Goal: Complete application form: Complete application form

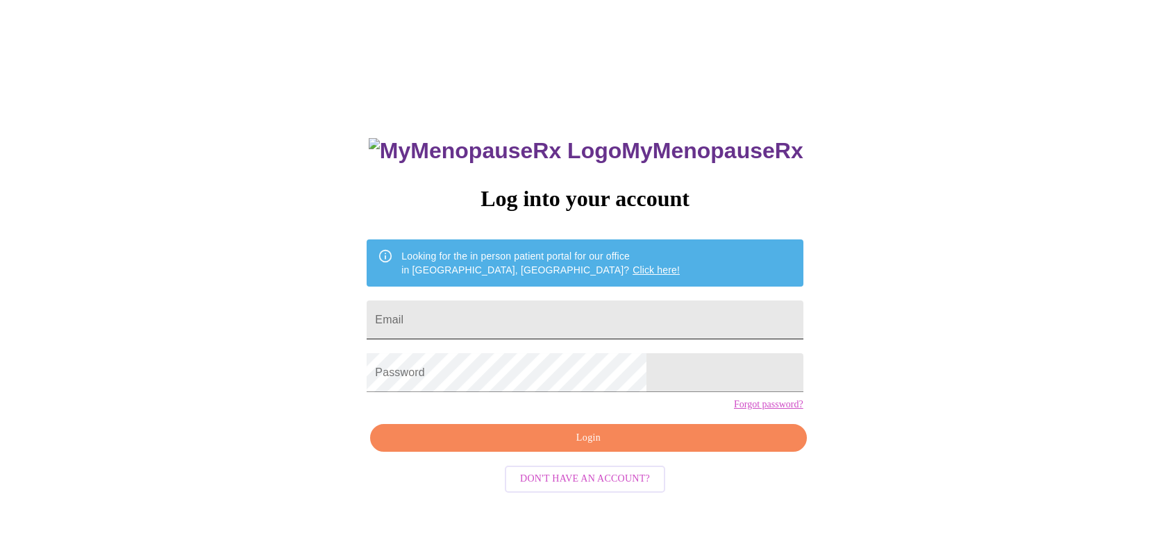
click at [593, 319] on input "Email" at bounding box center [584, 320] width 436 height 39
click at [584, 447] on span "Login" at bounding box center [588, 438] width 404 height 17
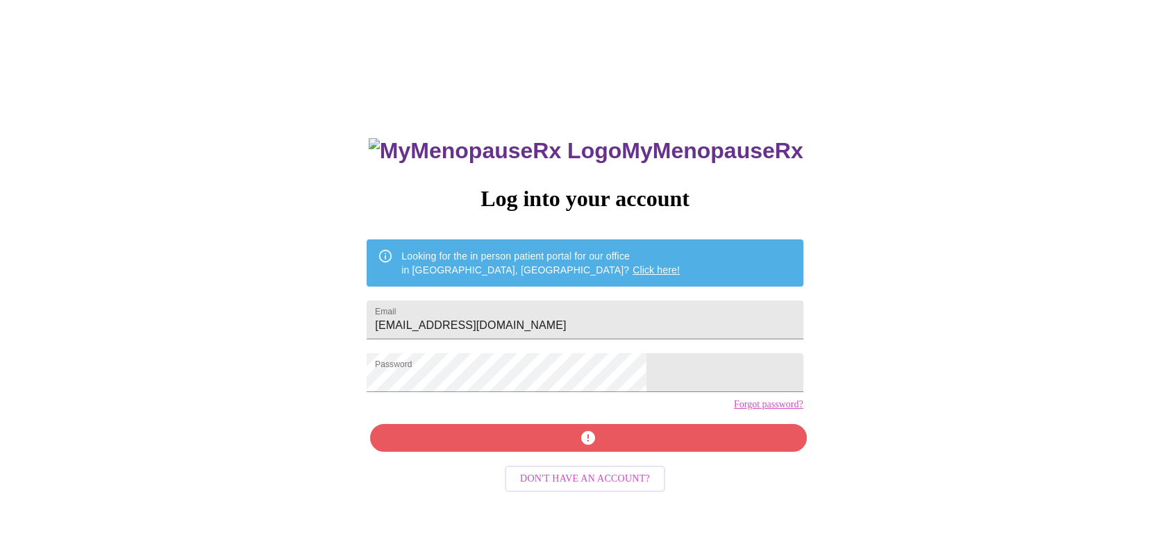
click at [768, 400] on div "MyMenopauseRx Log into your account Looking for the in person patient portal fo…" at bounding box center [585, 336] width 1158 height 661
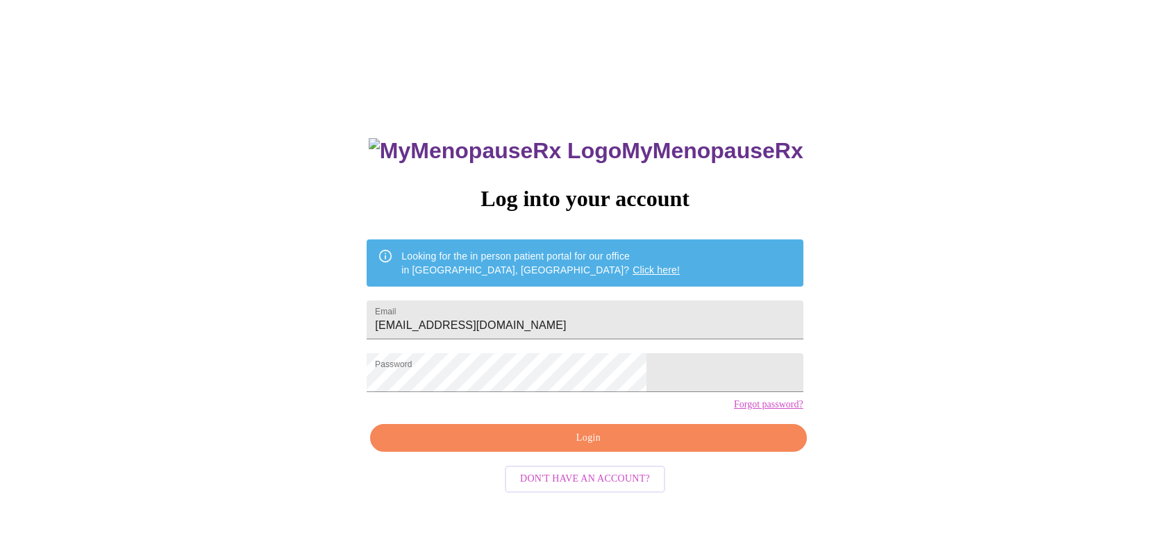
click at [607, 447] on span "Login" at bounding box center [588, 438] width 404 height 17
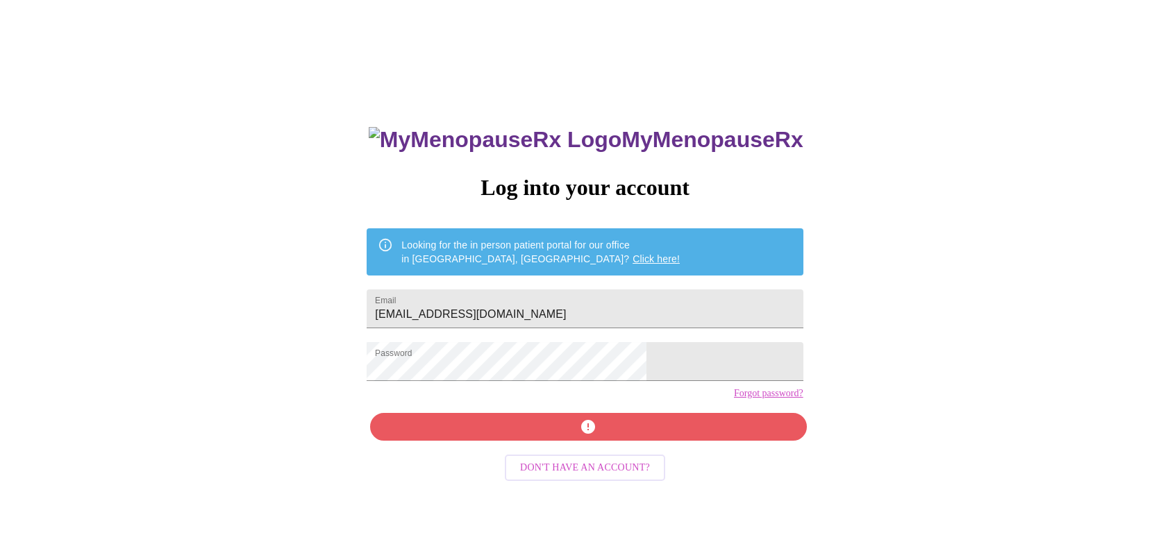
scroll to position [14, 0]
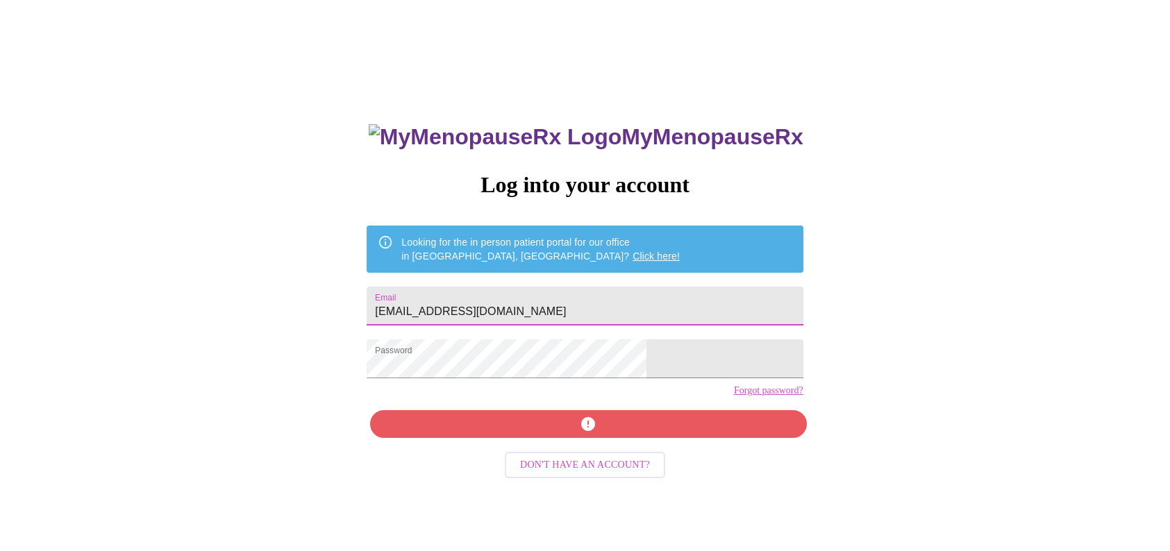
click at [576, 287] on input "[EMAIL_ADDRESS][DOMAIN_NAME]" at bounding box center [584, 306] width 436 height 39
type input "[EMAIL_ADDRESS][DOMAIN_NAME]"
click at [601, 444] on div "MyMenopauseRx Log into your account Looking for the in person patient portal fo…" at bounding box center [585, 377] width 464 height 551
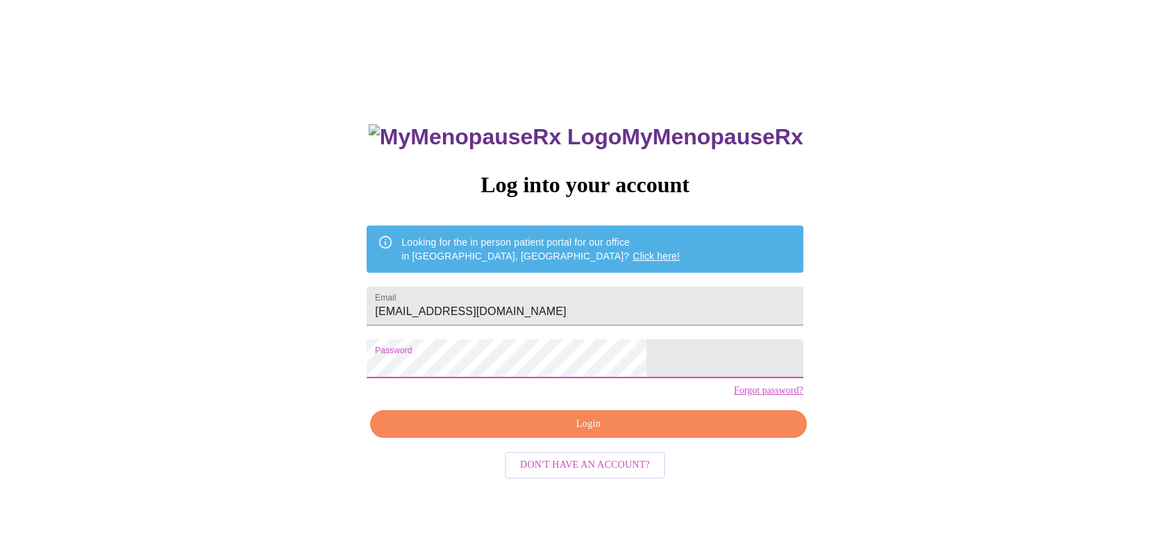
click at [821, 372] on div "MyMenopauseRx Log into your account Looking for the in person patient portal fo…" at bounding box center [585, 322] width 1158 height 661
click at [623, 433] on span "Login" at bounding box center [588, 424] width 404 height 17
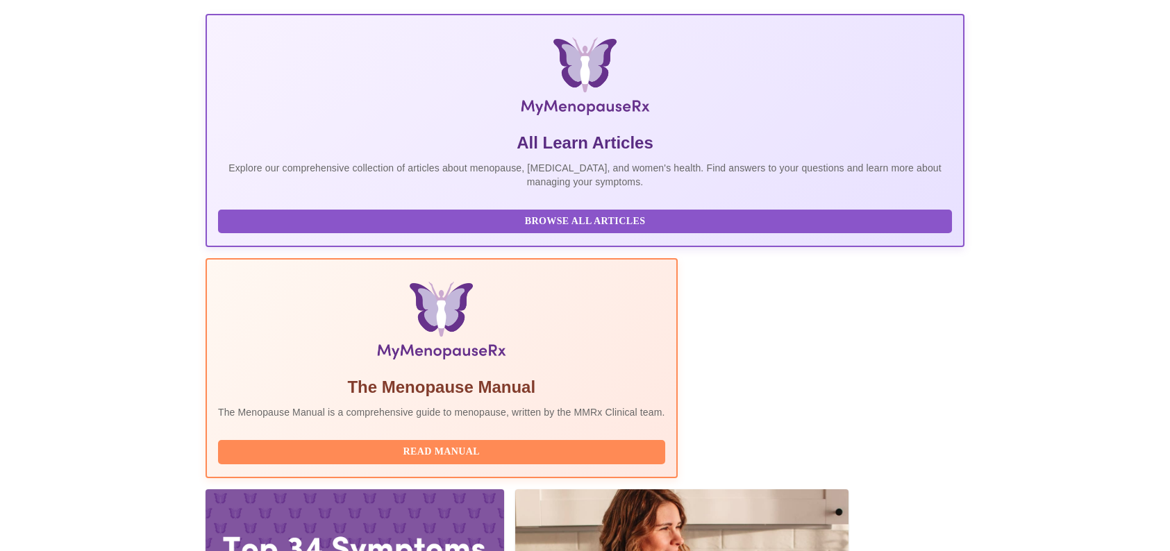
scroll to position [208, 0]
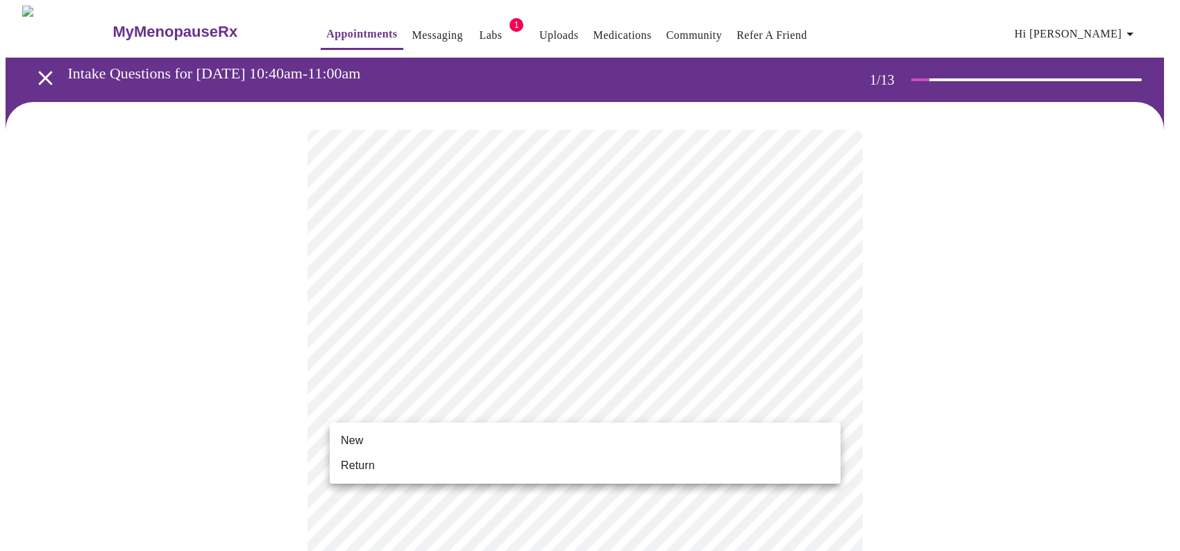
click at [544, 464] on li "Return" at bounding box center [585, 465] width 511 height 25
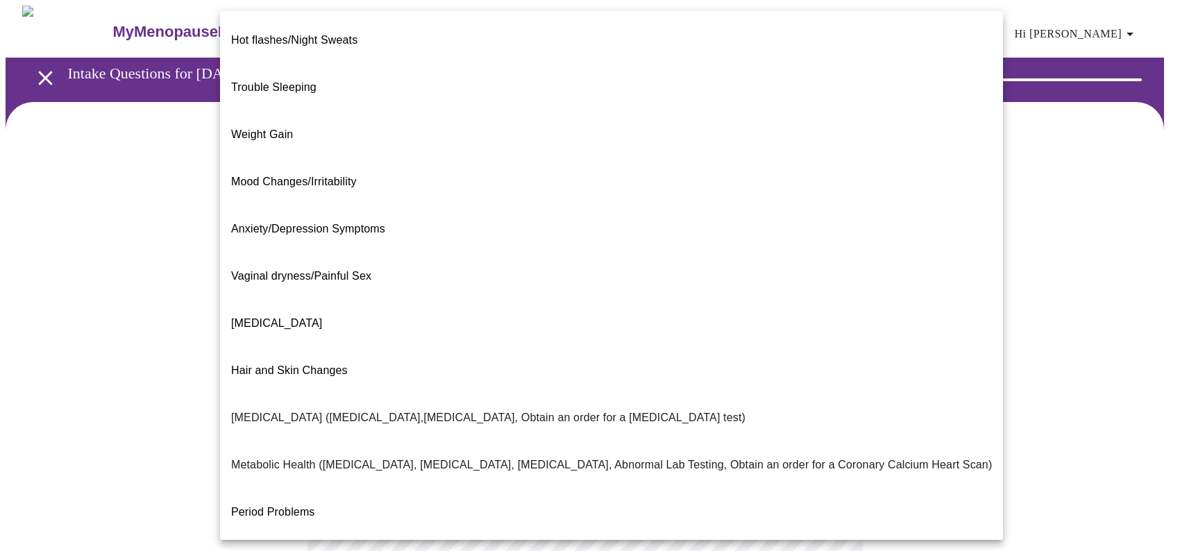
click at [685, 276] on body "MyMenopauseRx Appointments Messaging Labs 1 Uploads Medications Community Refer…" at bounding box center [590, 423] width 1169 height 834
click at [102, 262] on div at bounding box center [590, 275] width 1180 height 551
click at [473, 291] on body "MyMenopauseRx Appointments Messaging Labs 1 Uploads Medications Community Refer…" at bounding box center [585, 423] width 1158 height 834
click at [395, 112] on li "Weight Gain" at bounding box center [611, 134] width 783 height 47
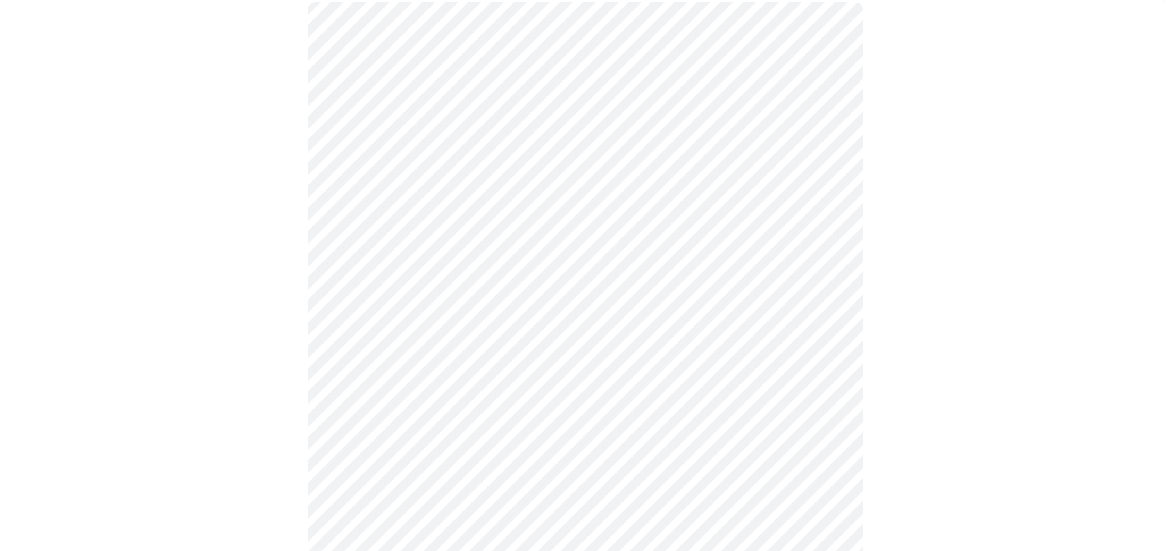
scroll to position [139, 0]
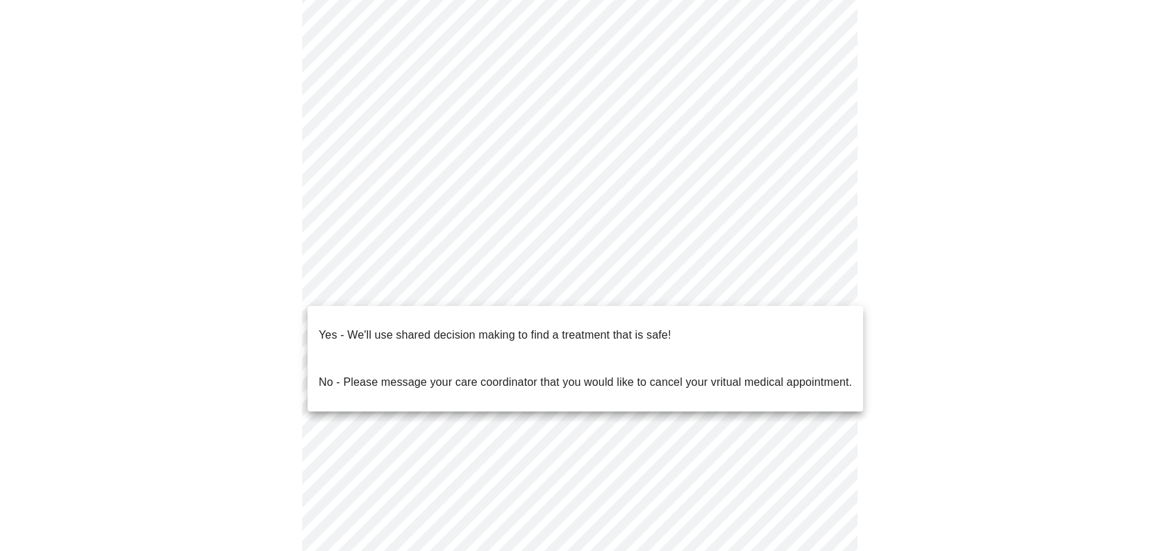
click at [424, 287] on body "MyMenopauseRx Appointments Messaging Labs 1 Uploads Medications Community Refer…" at bounding box center [585, 279] width 1158 height 825
click at [434, 313] on li "Yes - We'll use shared decision making to find a treatment that is safe!" at bounding box center [584, 335] width 555 height 47
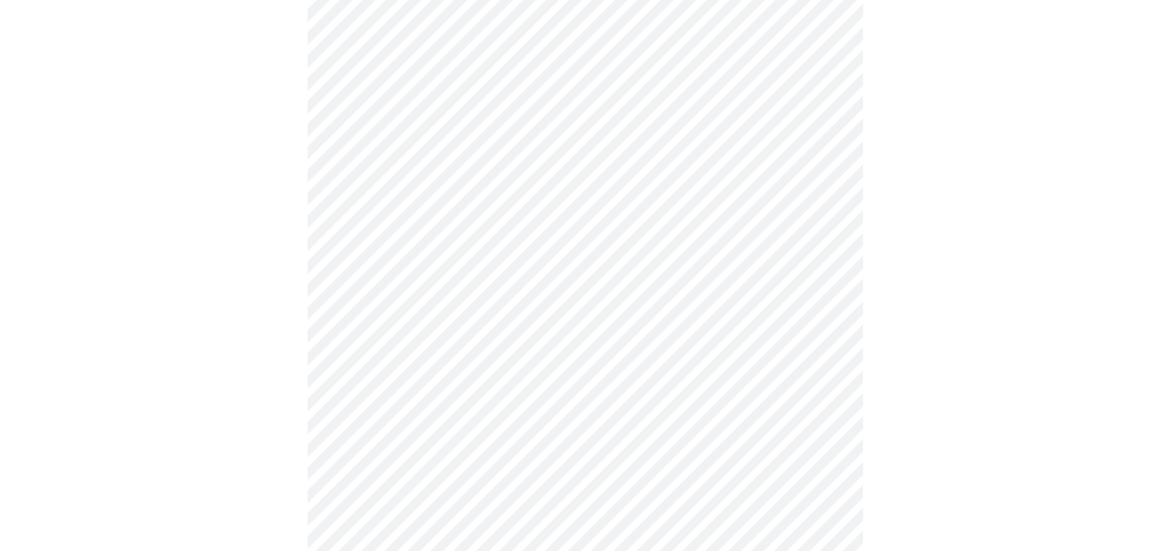
scroll to position [0, 0]
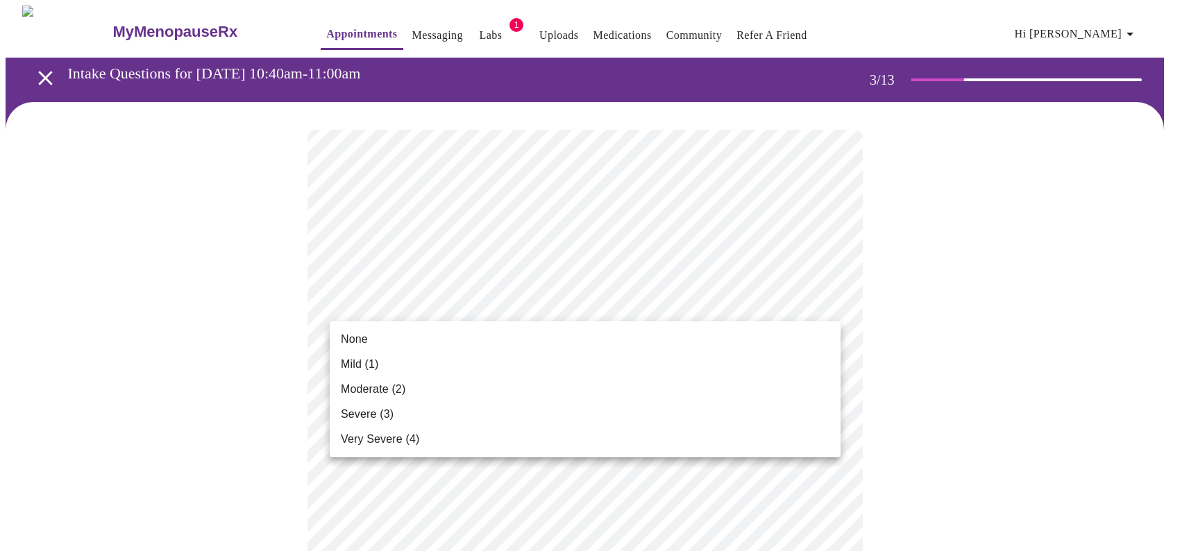
click at [661, 321] on ul "None Mild (1) Moderate (2) Severe (3) Very Severe (4)" at bounding box center [585, 389] width 511 height 136
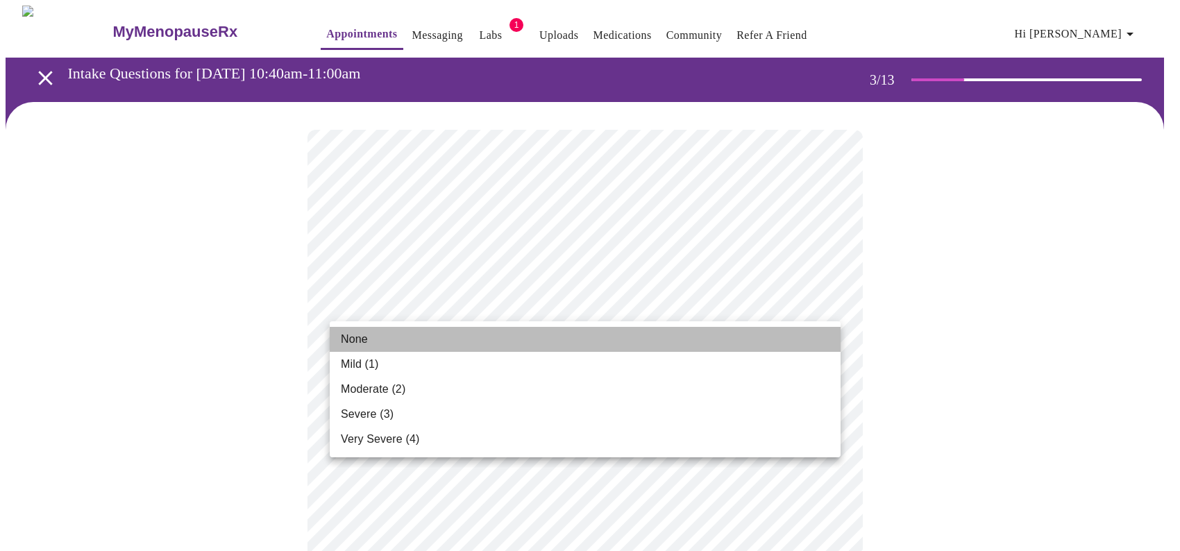
click at [611, 329] on li "None" at bounding box center [585, 339] width 511 height 25
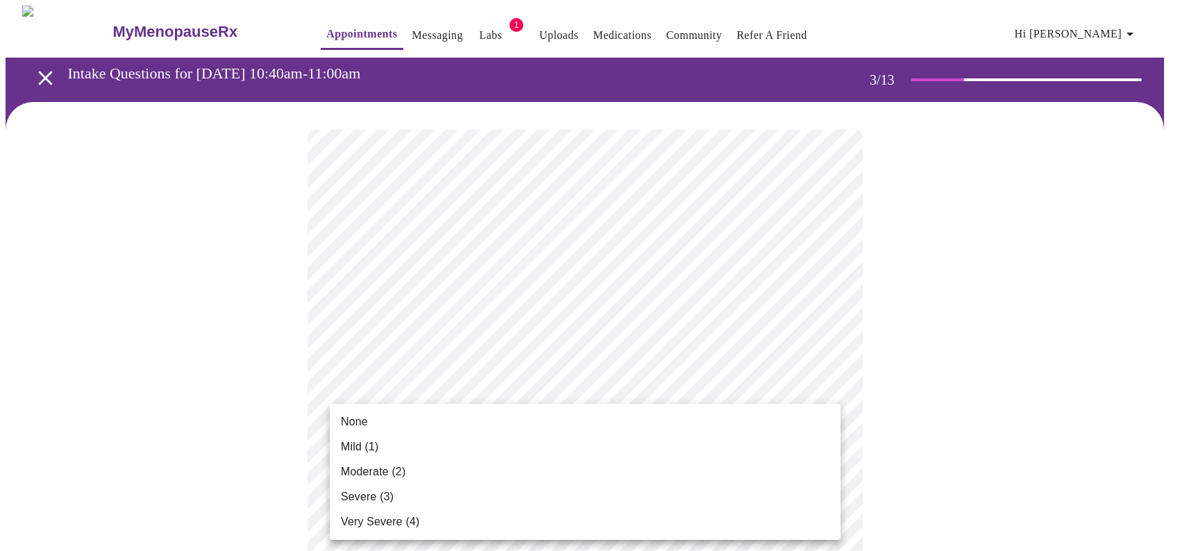
click at [587, 421] on li "None" at bounding box center [585, 422] width 511 height 25
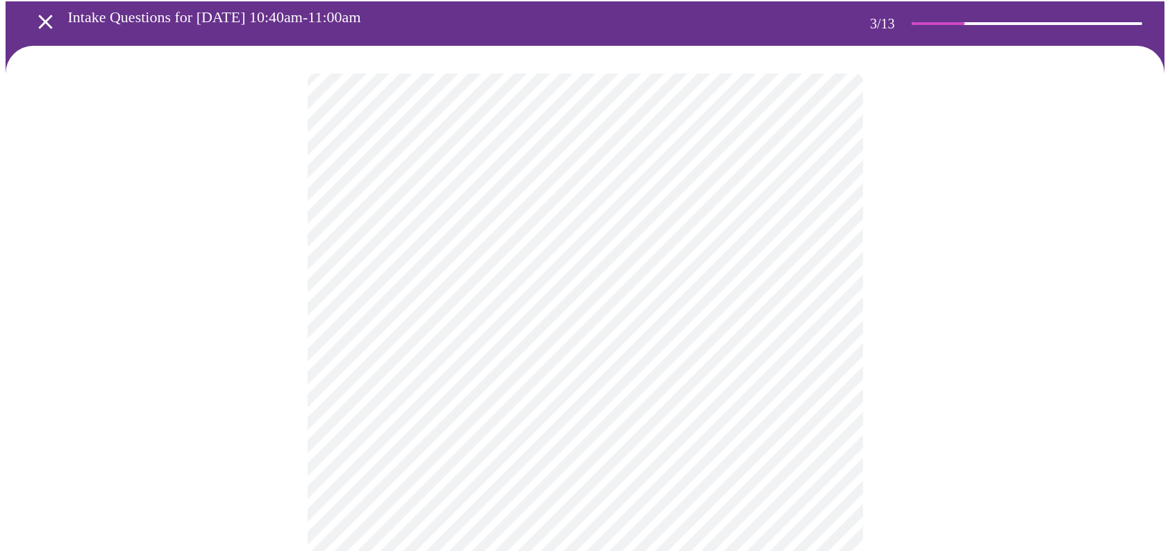
scroll to position [139, 0]
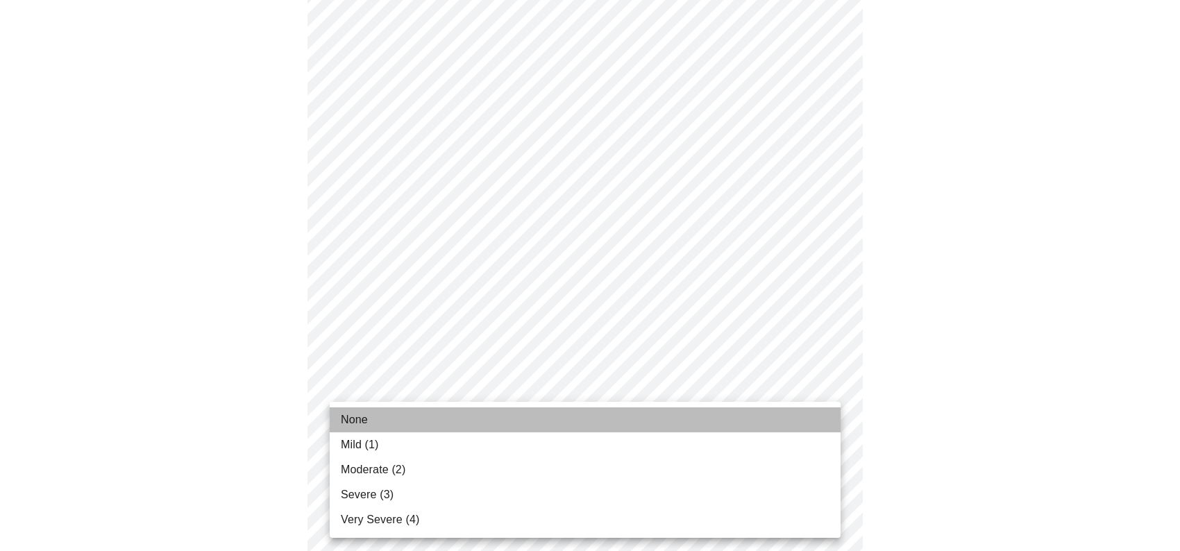
click at [646, 424] on li "None" at bounding box center [585, 419] width 511 height 25
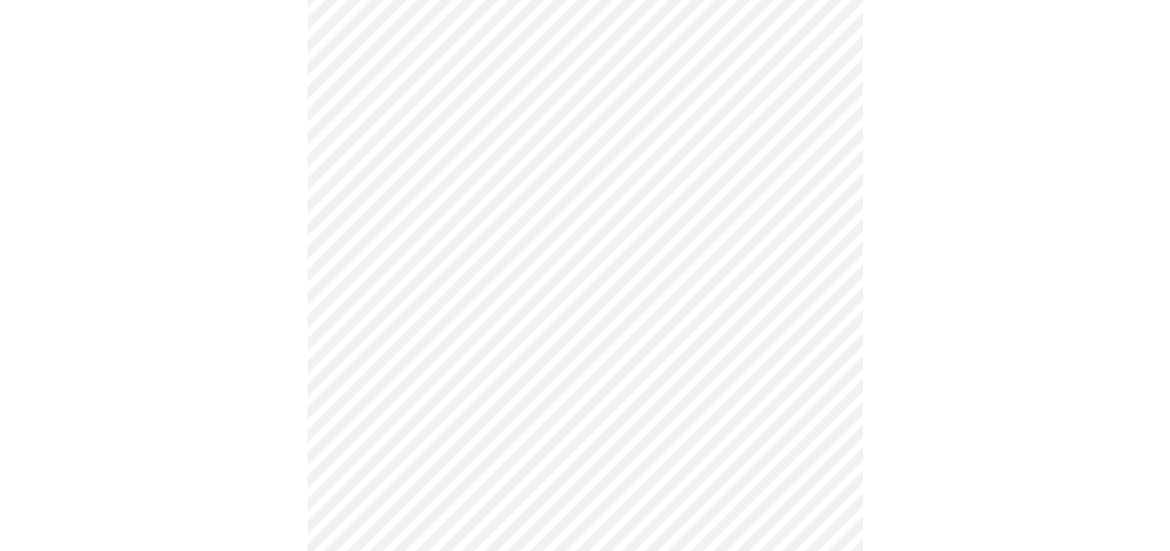
scroll to position [278, 0]
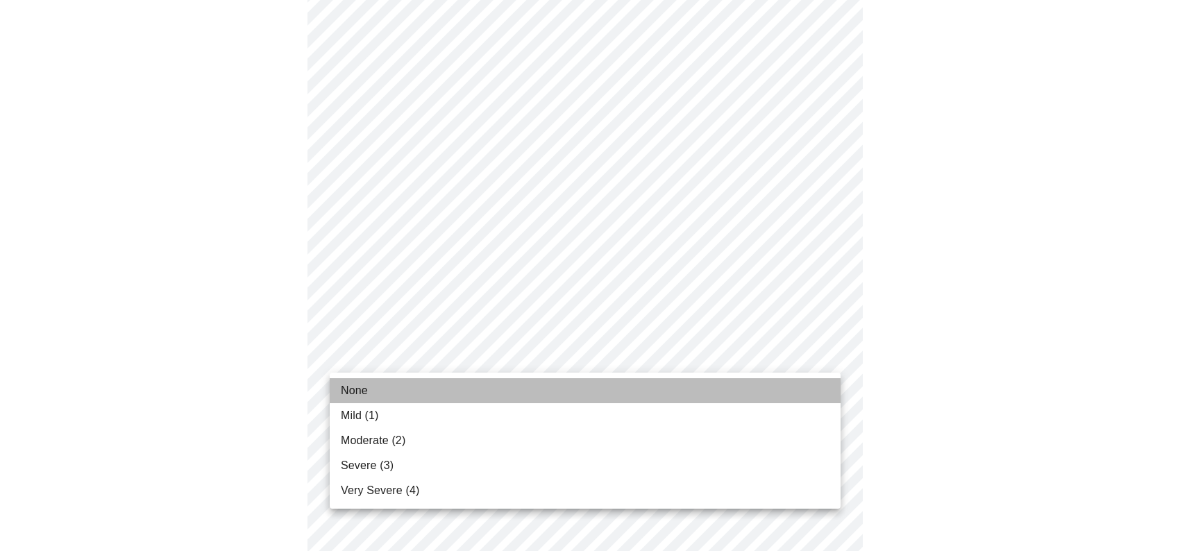
click at [654, 387] on li "None" at bounding box center [585, 390] width 511 height 25
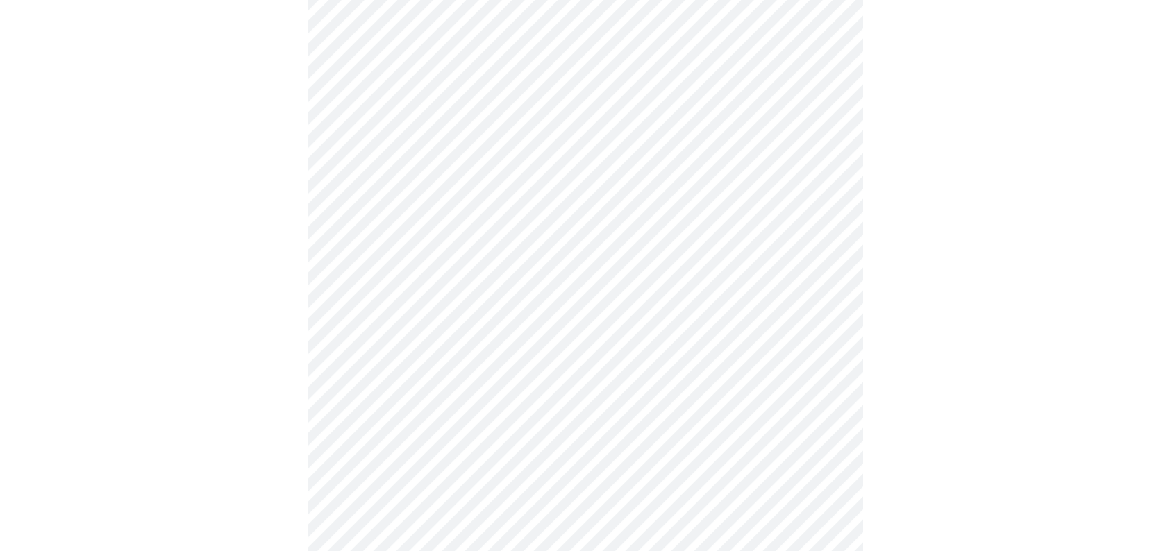
scroll to position [347, 0]
click at [724, 373] on body "MyMenopauseRx Appointments Messaging Labs 1 Uploads Medications Community Refer…" at bounding box center [585, 542] width 1158 height 1768
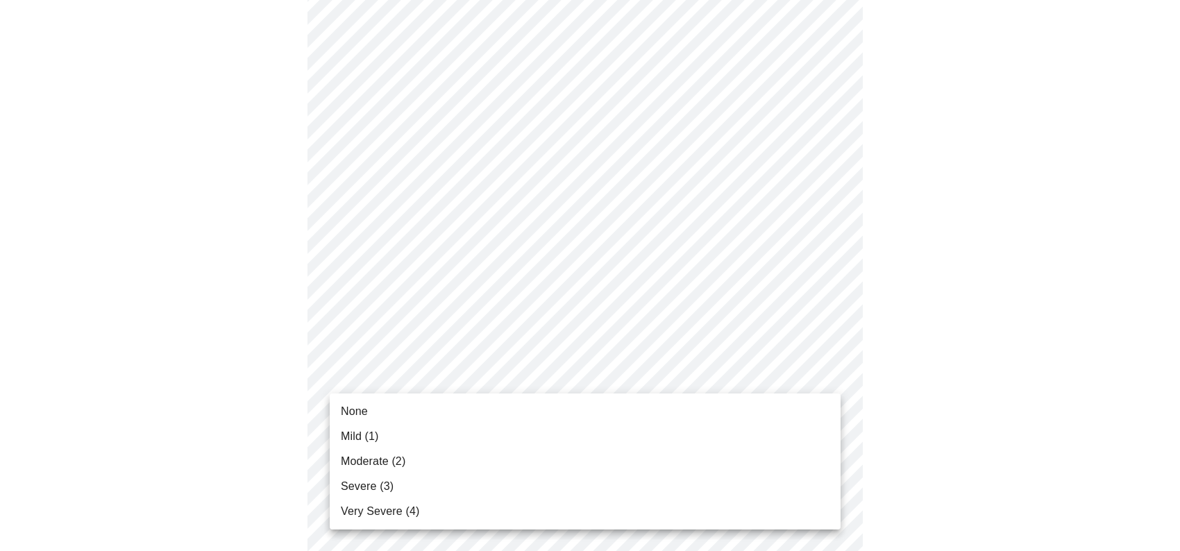
click at [669, 404] on li "None" at bounding box center [585, 411] width 511 height 25
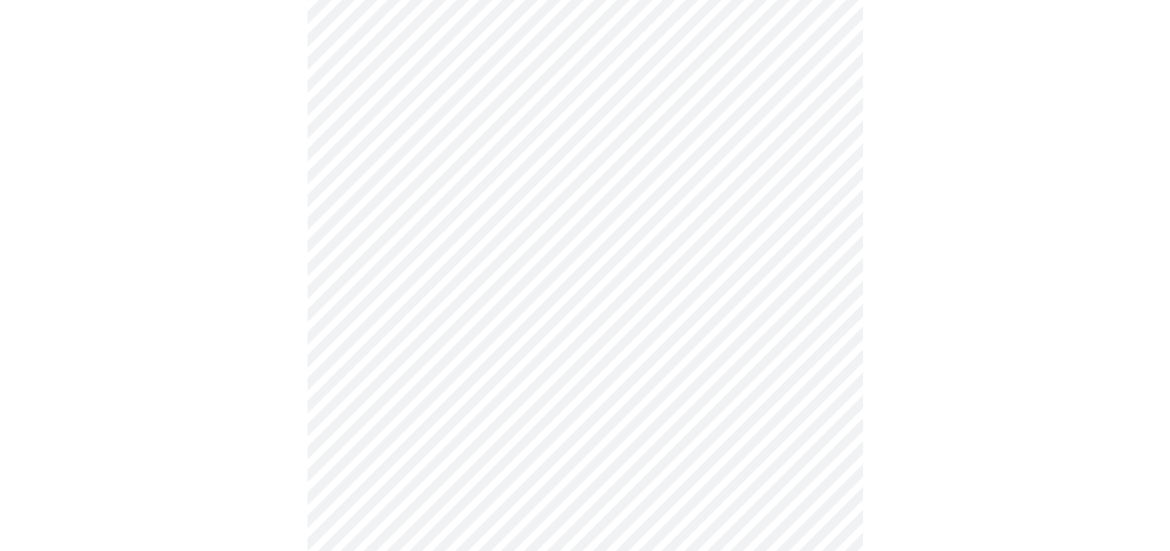
scroll to position [486, 0]
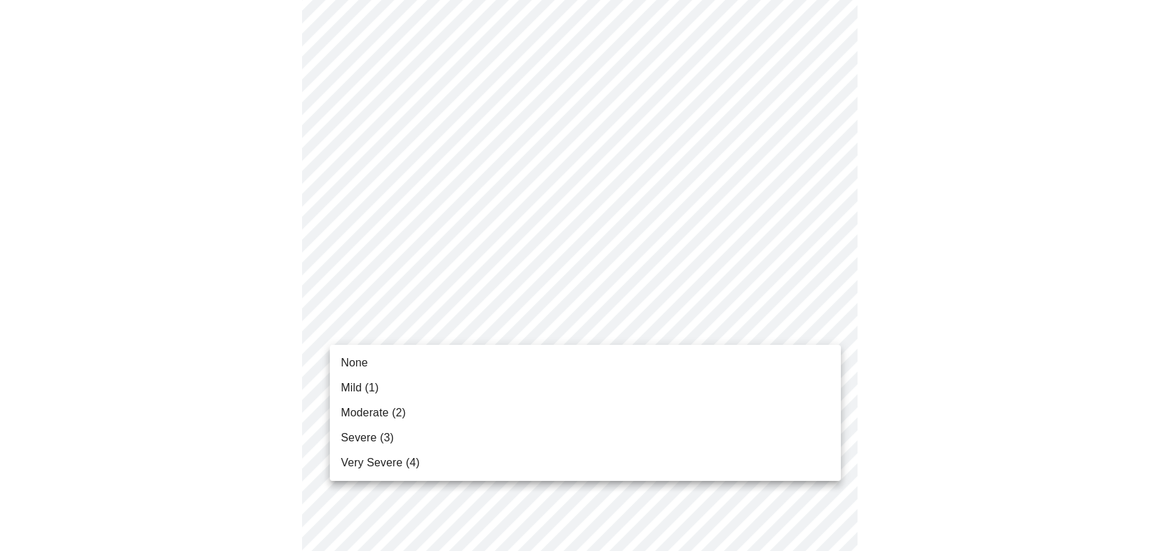
click at [724, 344] on body "MyMenopauseRx Appointments Messaging Labs 1 Uploads Medications Community Refer…" at bounding box center [585, 394] width 1158 height 1748
click at [681, 366] on li "None" at bounding box center [585, 363] width 511 height 25
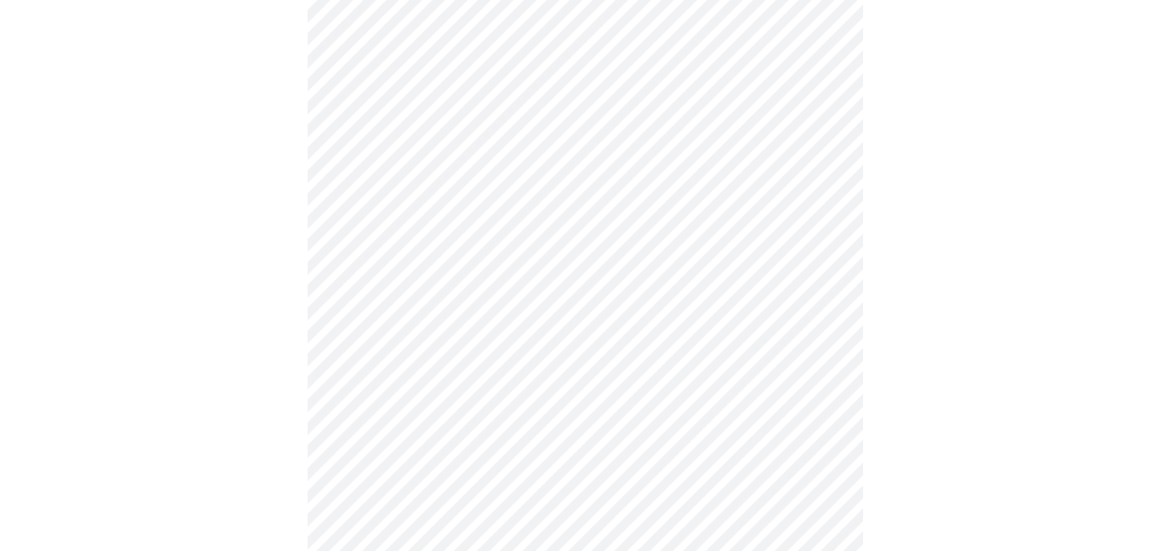
scroll to position [625, 0]
click at [715, 303] on body "MyMenopauseRx Appointments Messaging Labs 1 Uploads Medications Community Refer…" at bounding box center [585, 245] width 1158 height 1729
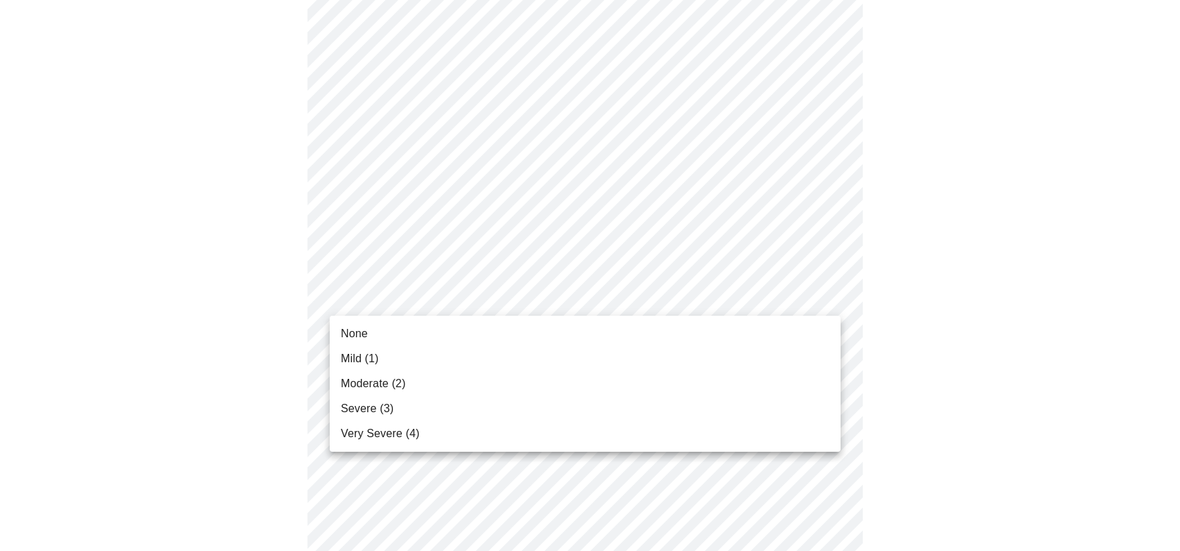
click at [680, 328] on li "None" at bounding box center [585, 333] width 511 height 25
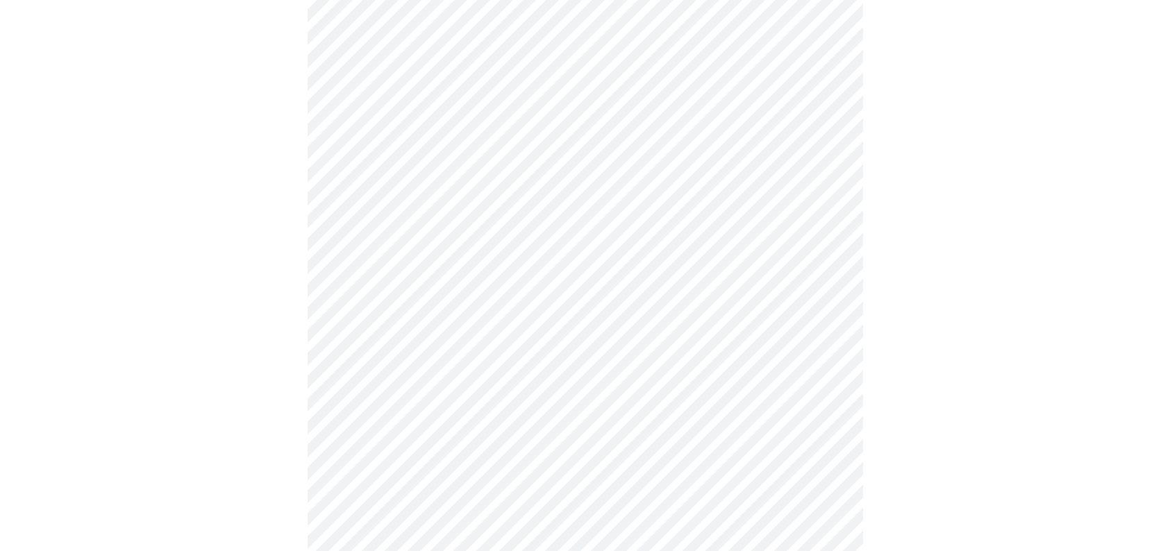
click at [664, 402] on body "MyMenopauseRx Appointments Messaging Labs 1 Uploads Medications Community Refer…" at bounding box center [585, 236] width 1158 height 1710
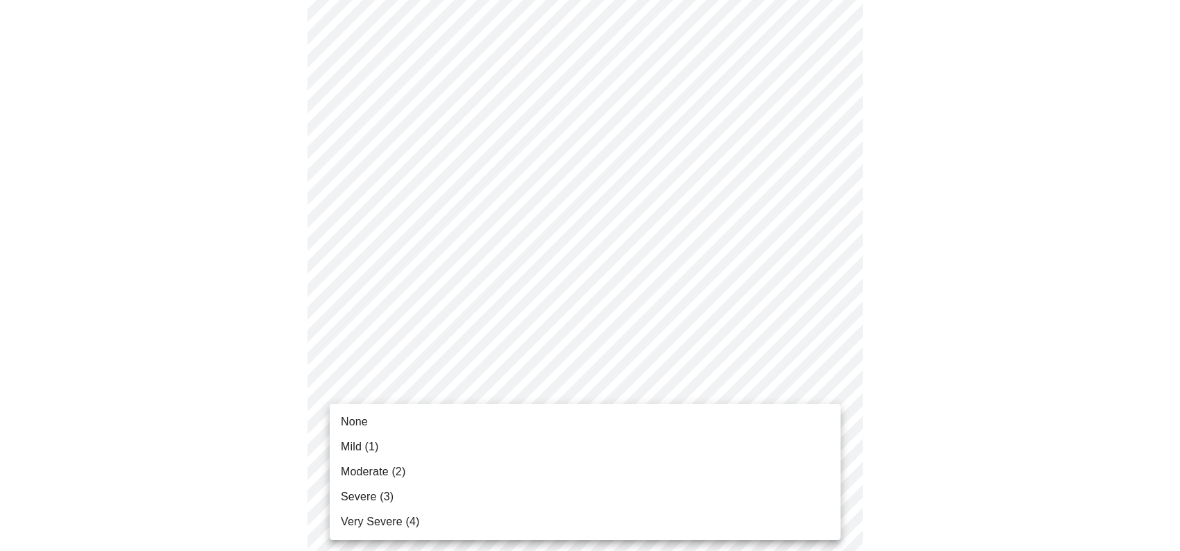
click at [589, 418] on li "None" at bounding box center [585, 422] width 511 height 25
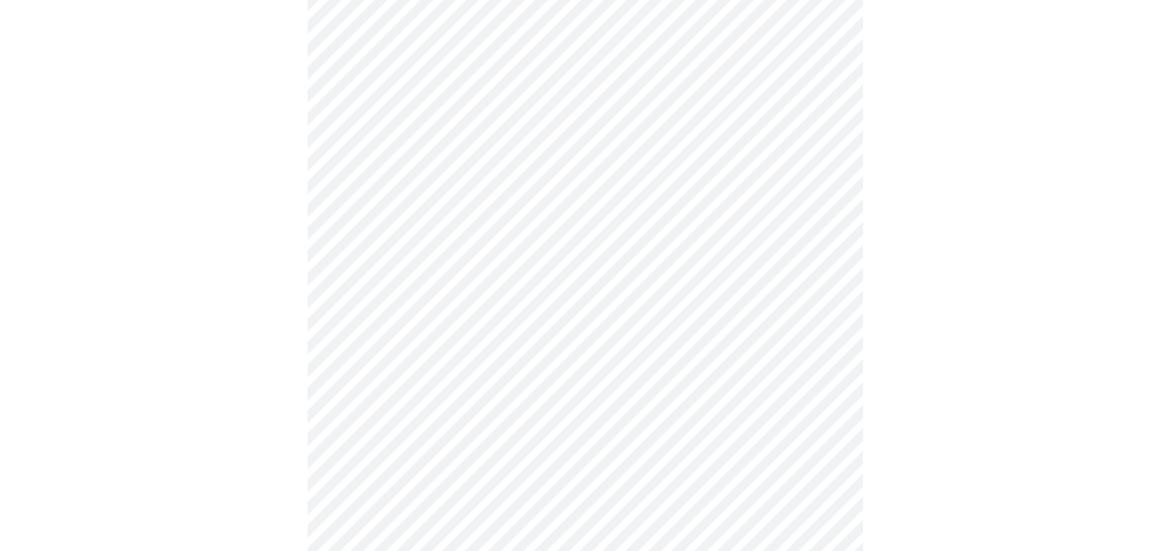
scroll to position [764, 0]
click at [684, 364] on body "MyMenopauseRx Appointments Messaging Labs 1 Uploads Medications Community Refer…" at bounding box center [585, 87] width 1158 height 1690
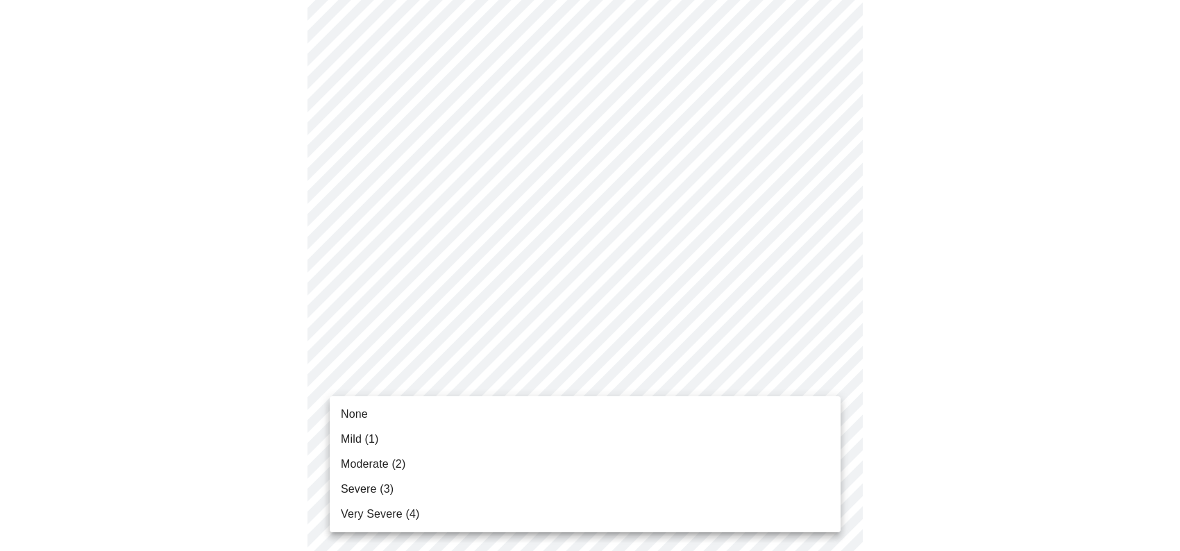
click at [608, 403] on li "None" at bounding box center [585, 414] width 511 height 25
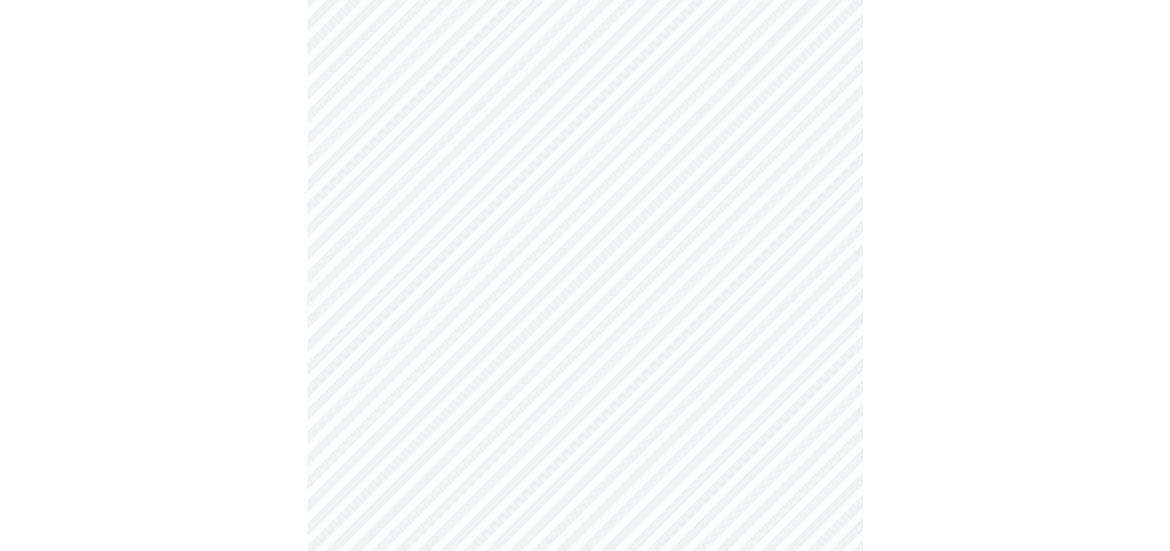
scroll to position [902, 0]
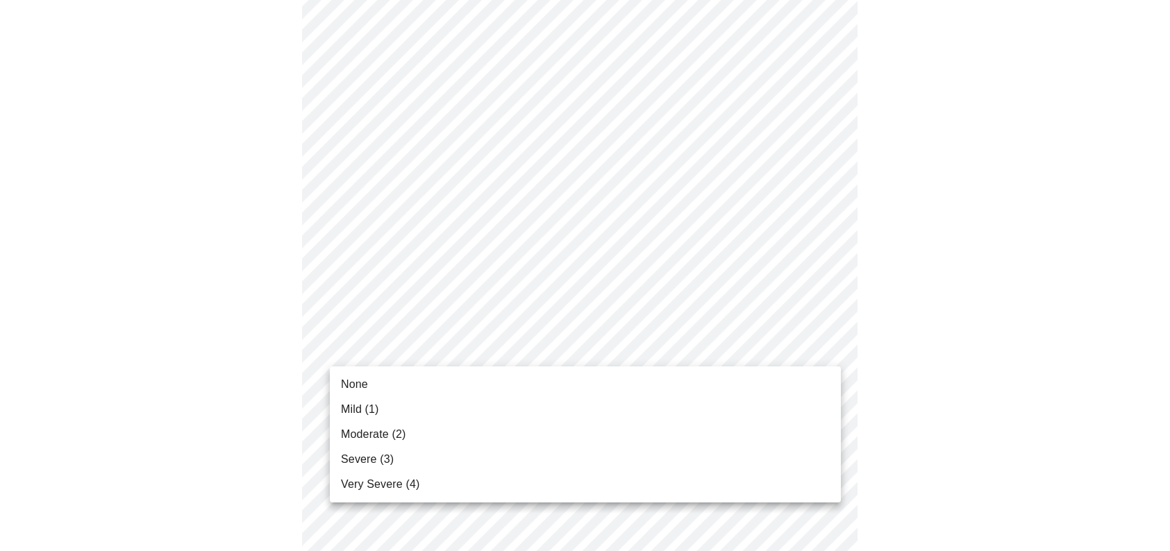
click at [668, 380] on li "None" at bounding box center [585, 384] width 511 height 25
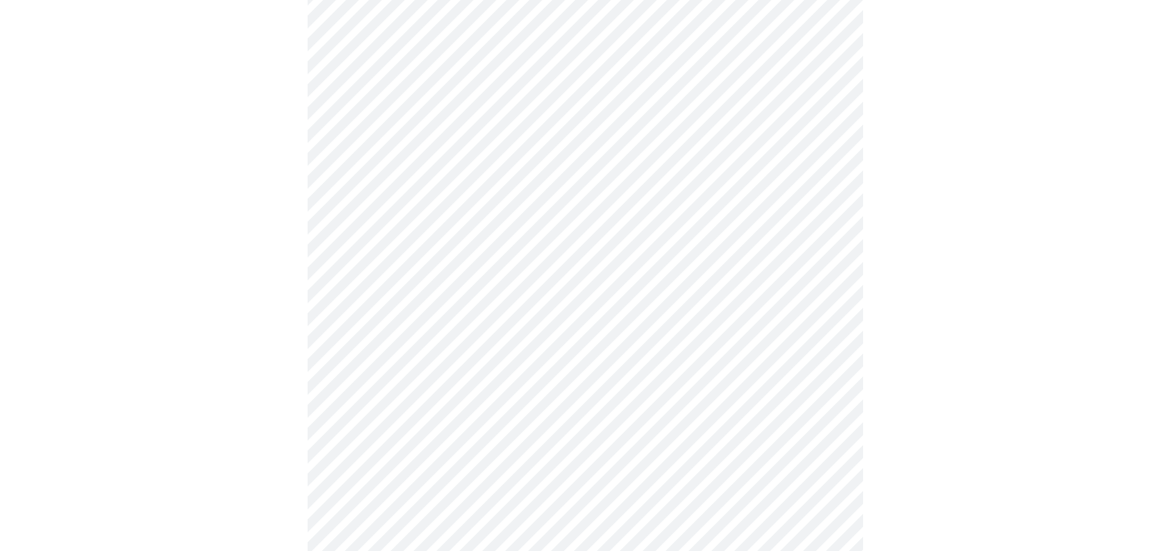
scroll to position [972, 0]
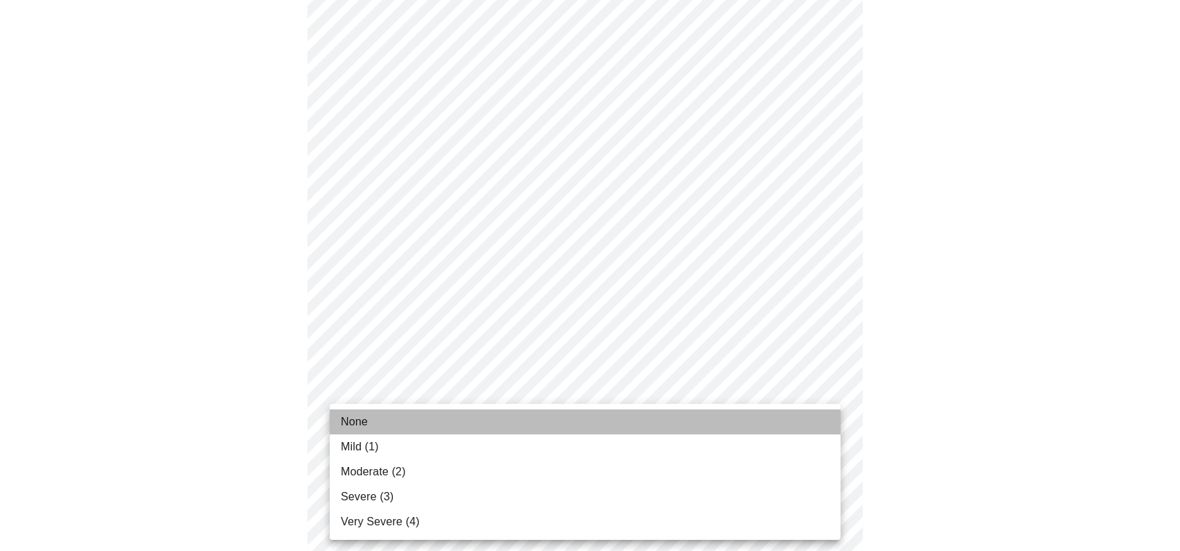
click at [639, 414] on li "None" at bounding box center [585, 422] width 511 height 25
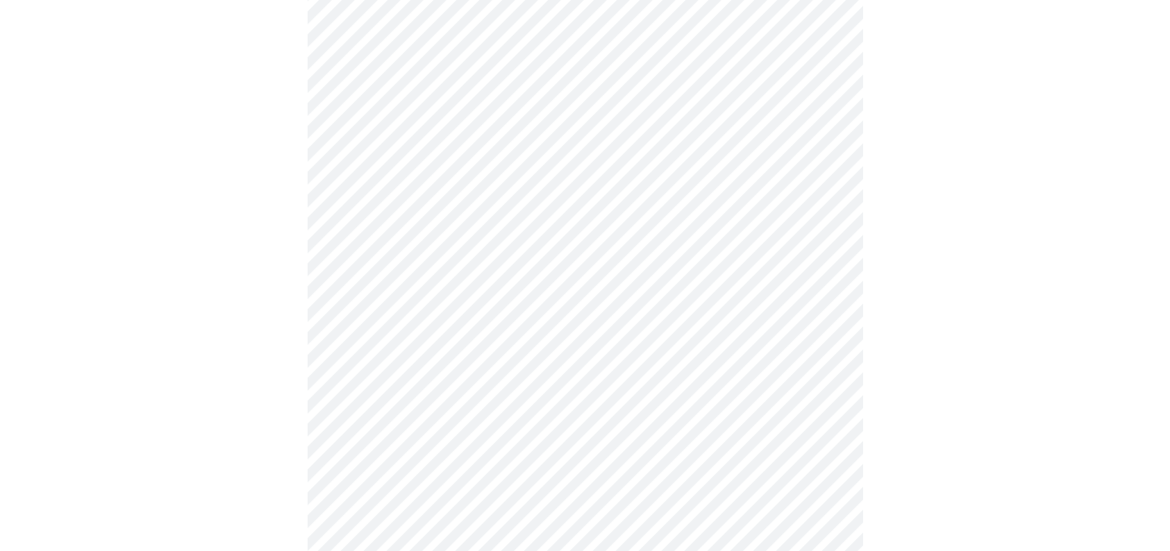
scroll to position [486, 0]
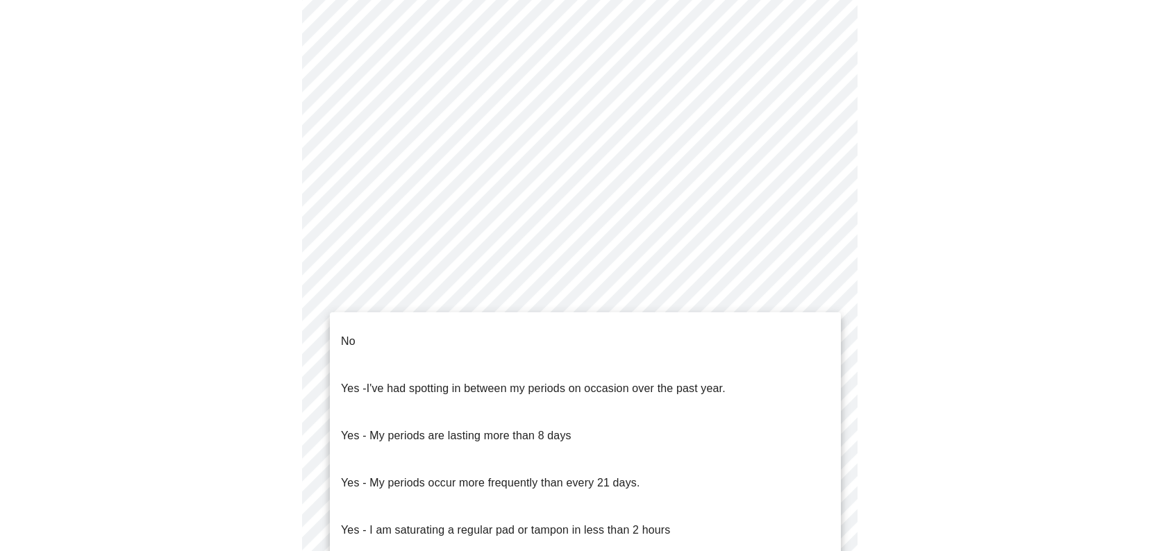
click at [587, 356] on body "MyMenopauseRx Appointments Messaging Labs 1 Uploads Medications Community Refer…" at bounding box center [585, 204] width 1158 height 1369
click at [583, 339] on li "No" at bounding box center [585, 341] width 511 height 47
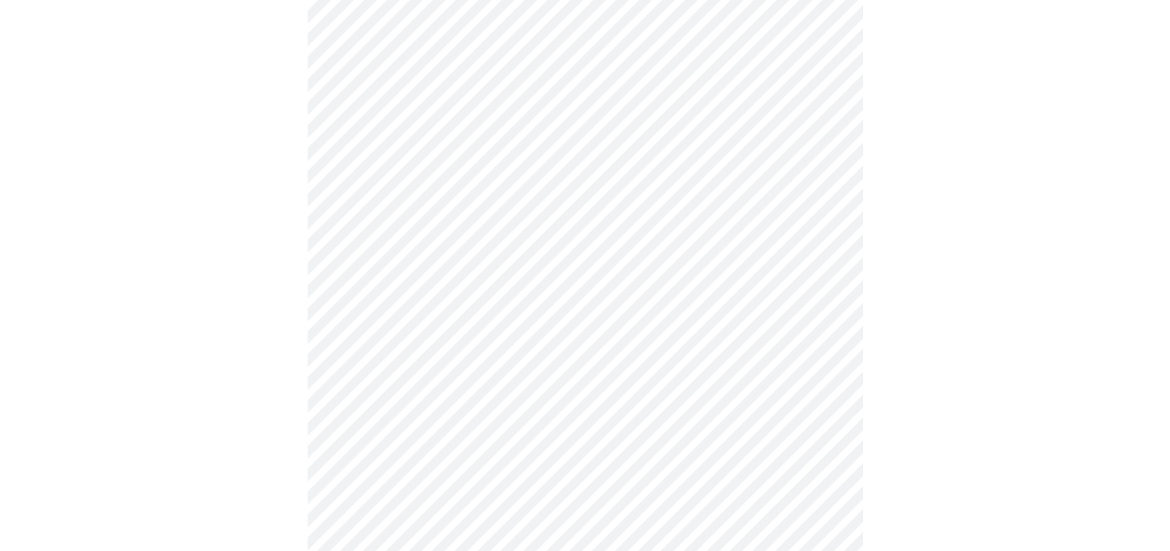
click at [568, 452] on body "MyMenopauseRx Appointments Messaging Labs 1 Uploads Medications Community Refer…" at bounding box center [585, 200] width 1158 height 1360
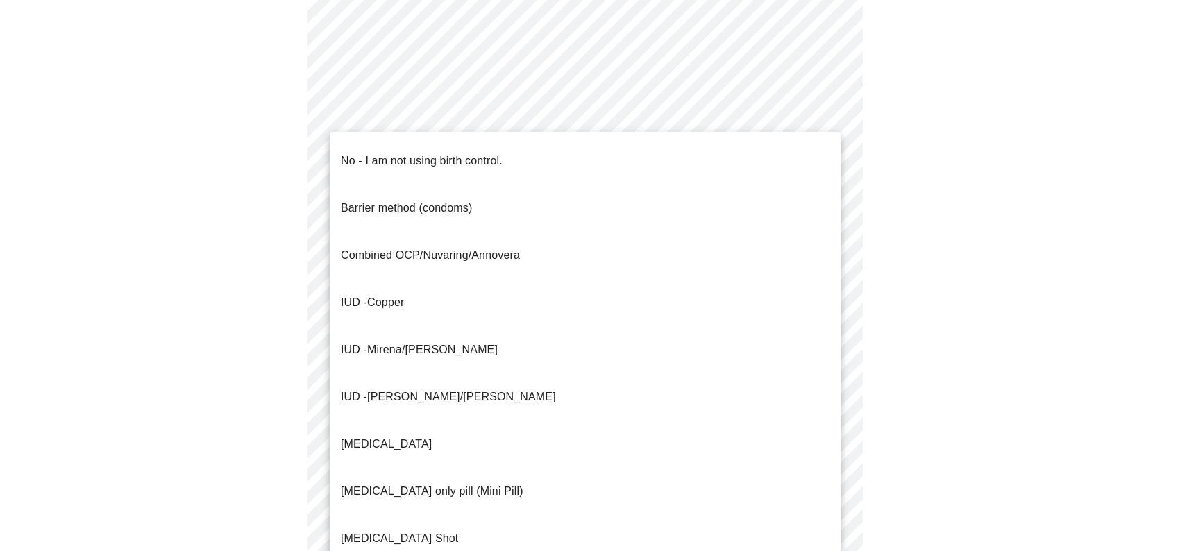
click at [519, 151] on li "No - I am not using birth control." at bounding box center [585, 160] width 511 height 47
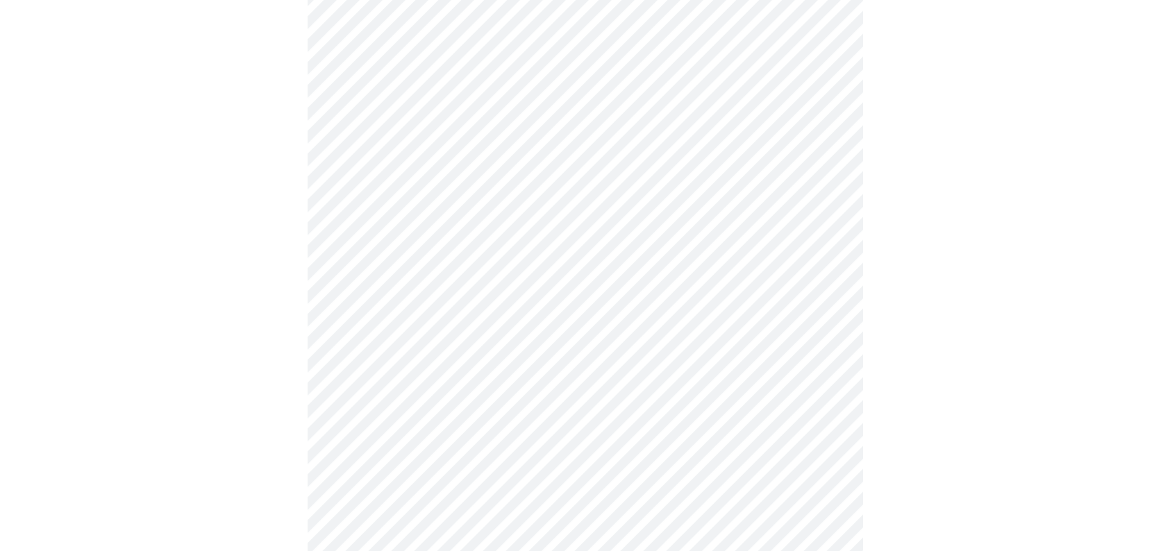
scroll to position [764, 0]
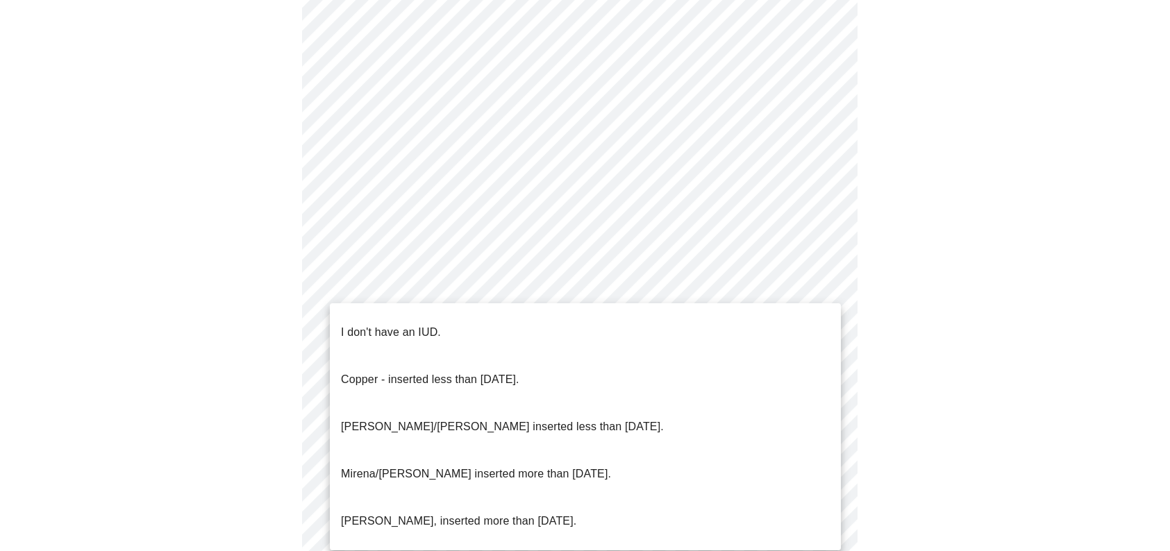
click at [603, 322] on li "I don't have an IUD." at bounding box center [585, 332] width 511 height 47
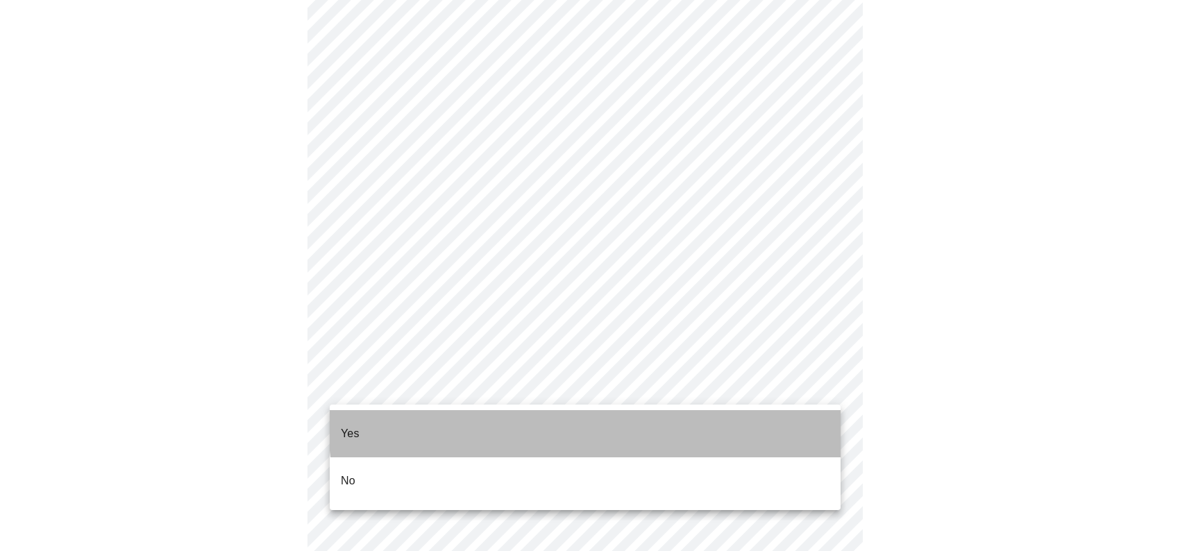
click at [625, 422] on li "Yes" at bounding box center [585, 433] width 511 height 47
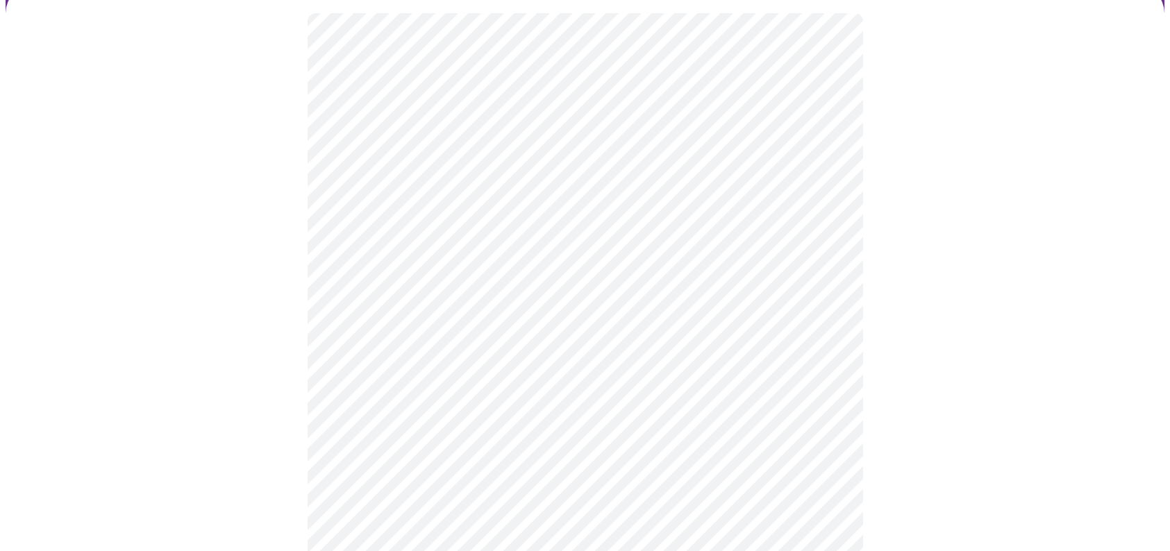
scroll to position [139, 0]
click at [772, 337] on body "MyMenopauseRx Appointments Messaging Labs 1 Uploads Medications Community Refer…" at bounding box center [585, 379] width 1158 height 1025
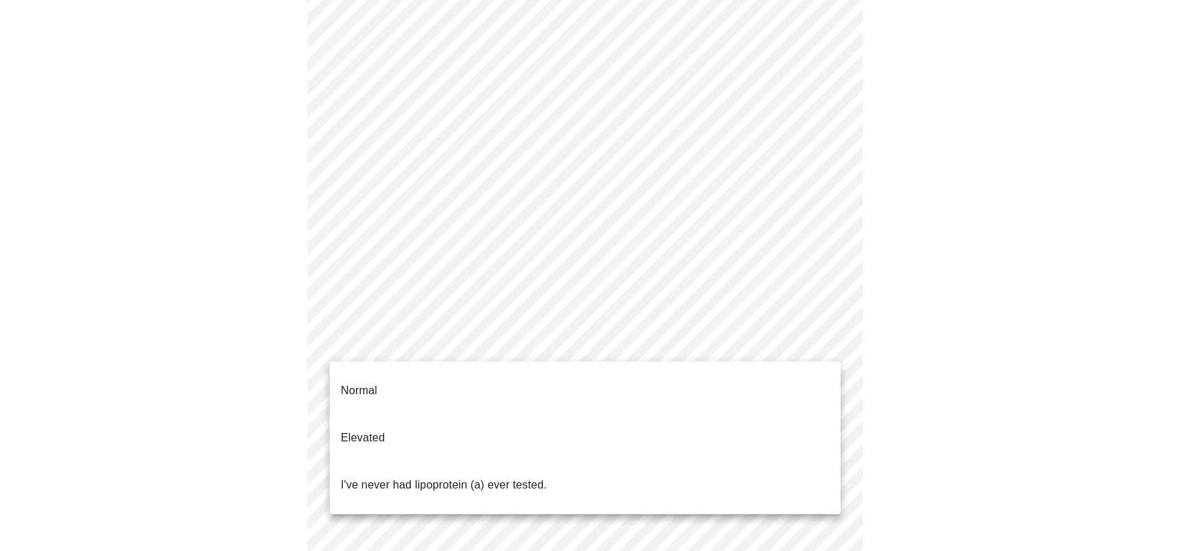
click at [738, 378] on li "Normal" at bounding box center [585, 390] width 511 height 47
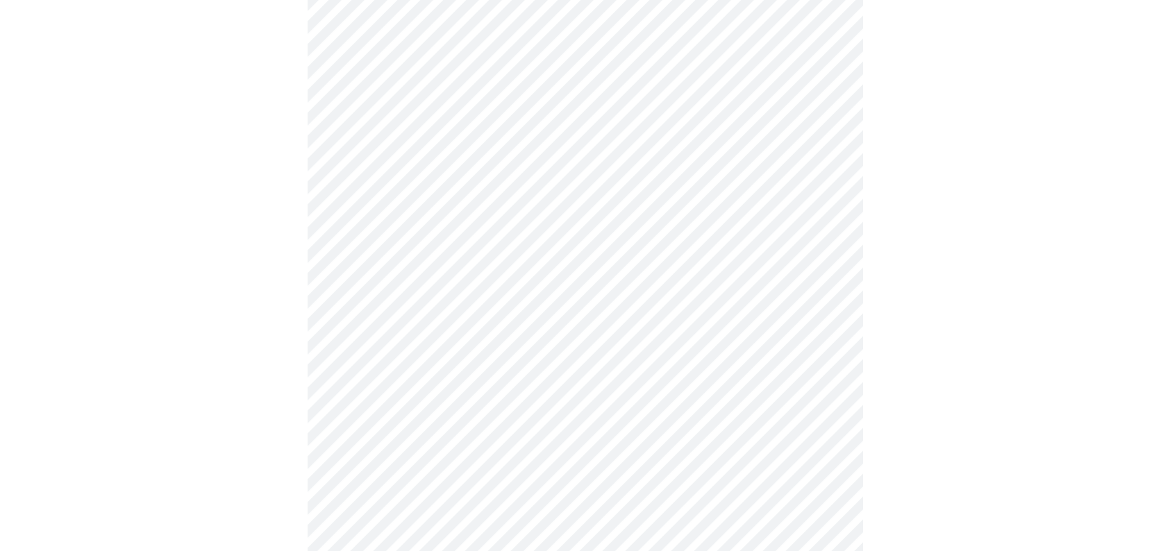
scroll to position [3679, 0]
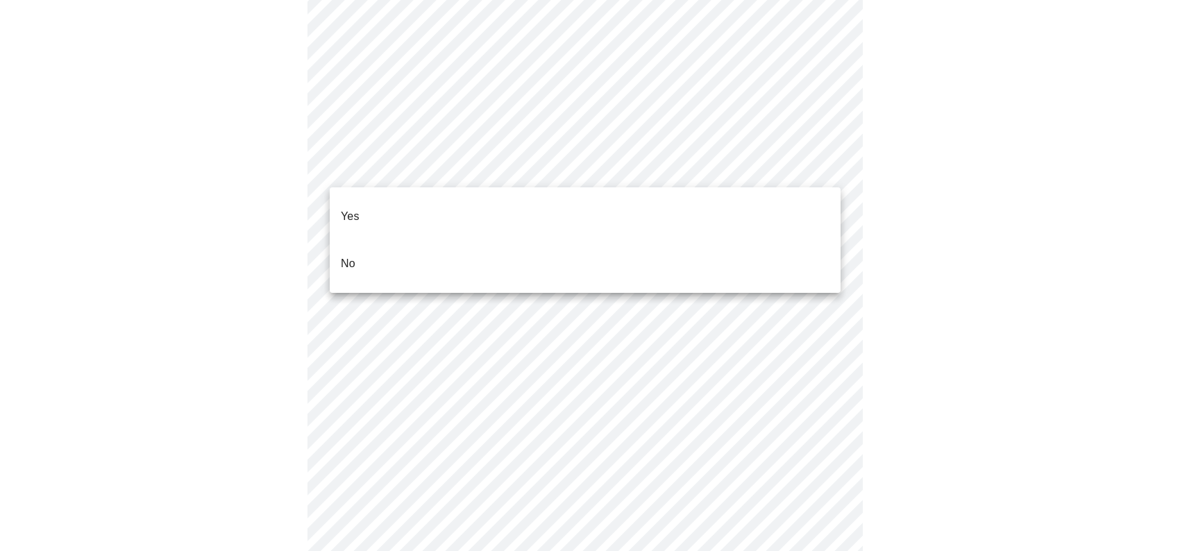
click at [527, 240] on li "No" at bounding box center [585, 263] width 511 height 47
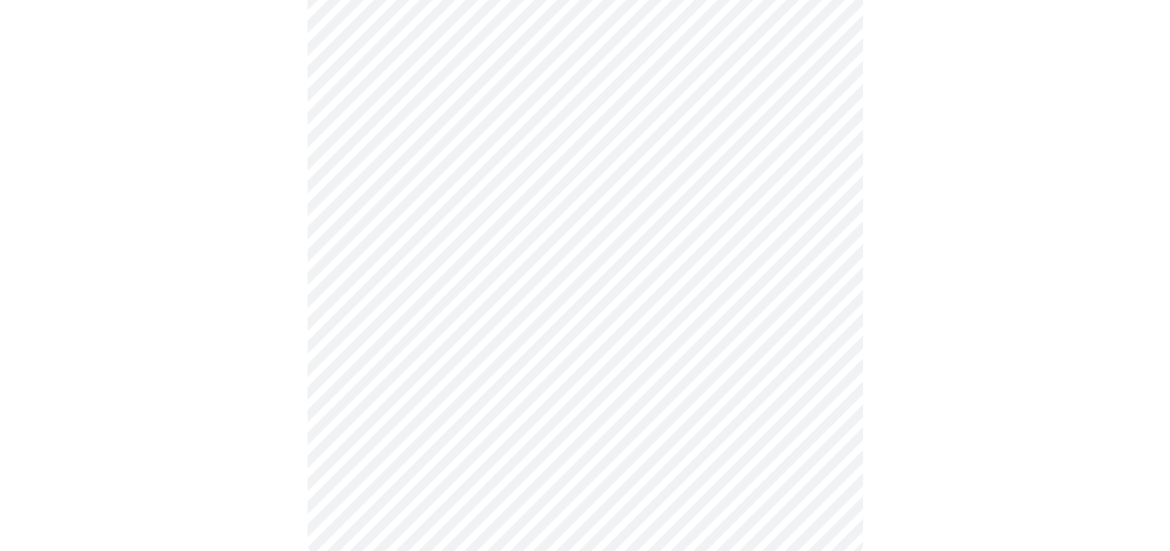
scroll to position [821, 0]
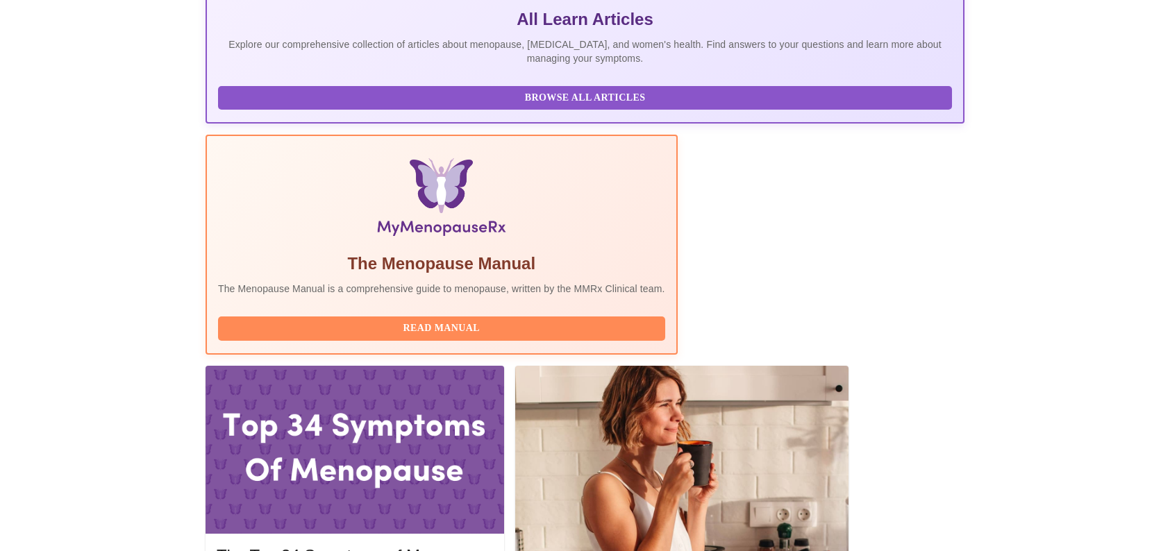
scroll to position [347, 0]
